Goal: Find specific page/section: Find specific page/section

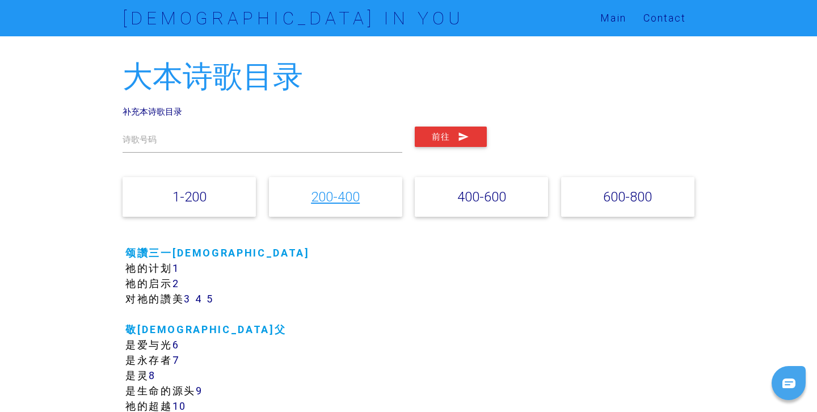
click at [328, 198] on link "200-400" at bounding box center [335, 196] width 49 height 16
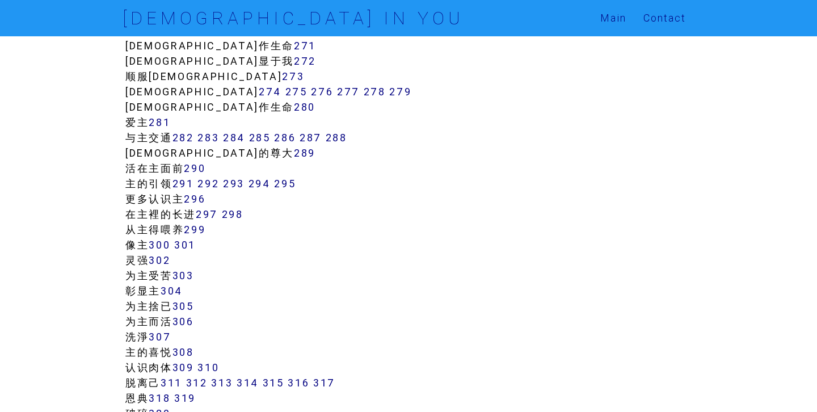
scroll to position [1511, 0]
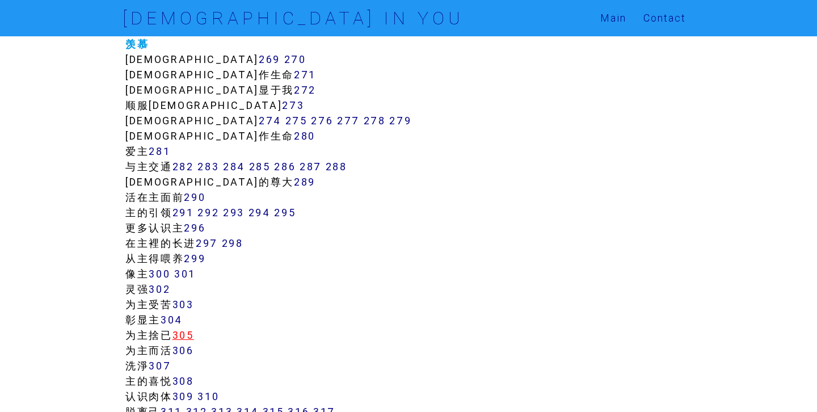
click at [184, 330] on link "305" at bounding box center [183, 334] width 22 height 13
click at [282, 102] on link "273" at bounding box center [293, 105] width 22 height 13
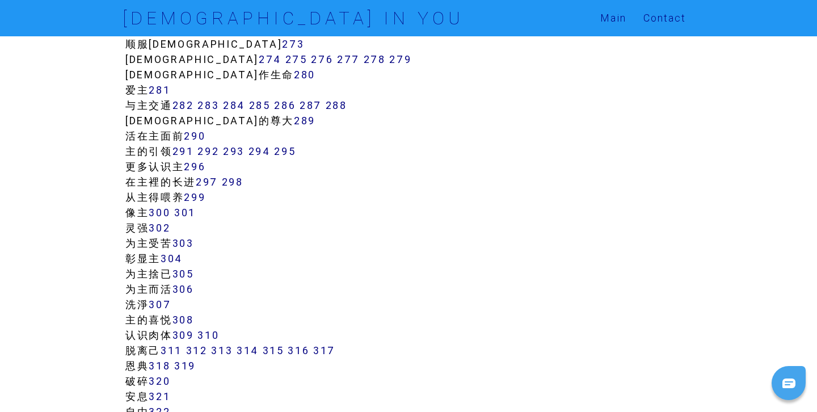
scroll to position [1581, 0]
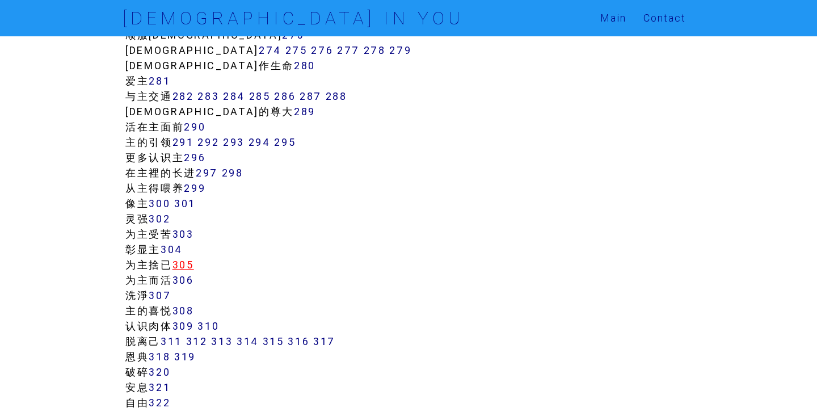
click at [189, 261] on link "305" at bounding box center [183, 264] width 22 height 13
